Goal: Check status

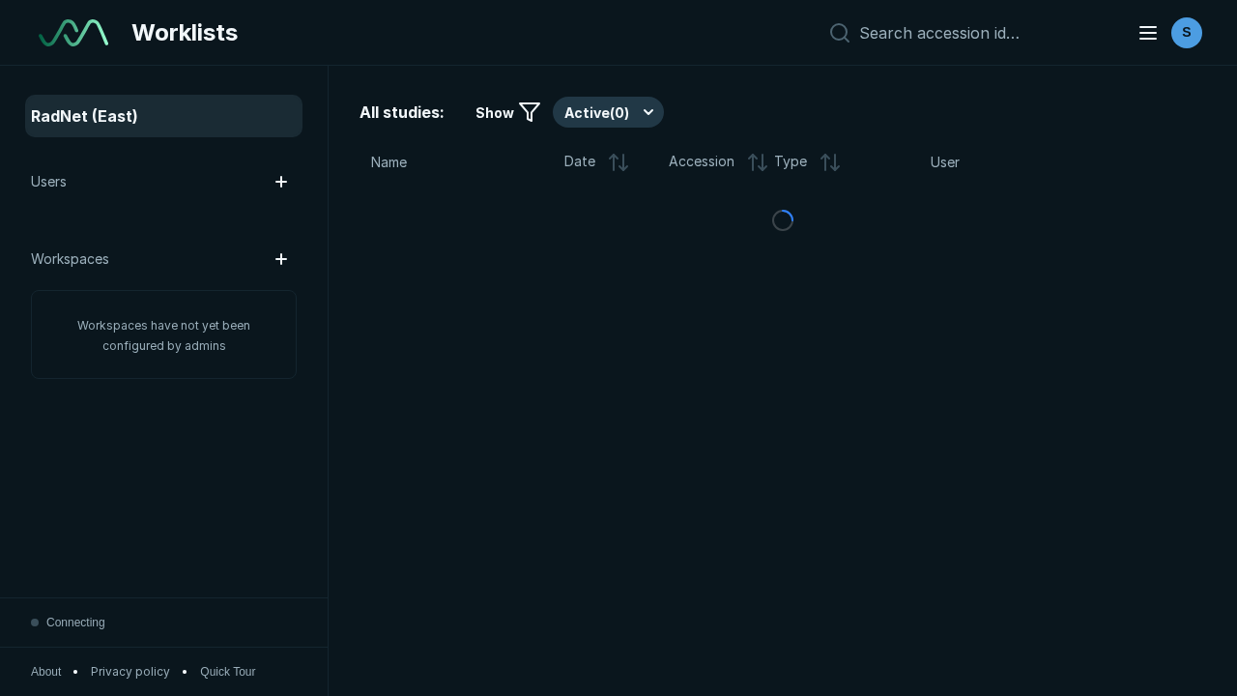
scroll to position [5278, 8051]
